Goal: Transaction & Acquisition: Purchase product/service

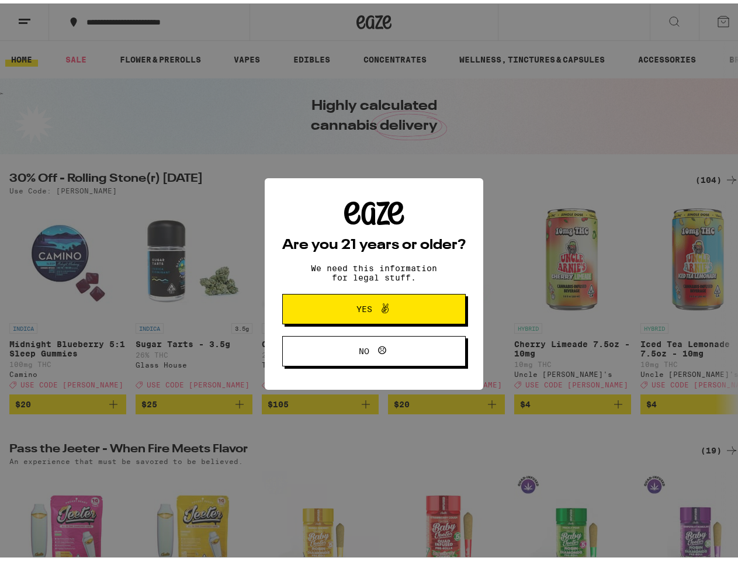
click at [369, 281] on div "Are you 21 years or older? We need this information for legal stuff. Yes No" at bounding box center [374, 280] width 184 height 165
click at [372, 308] on span at bounding box center [382, 305] width 20 height 15
